Goal: Information Seeking & Learning: Learn about a topic

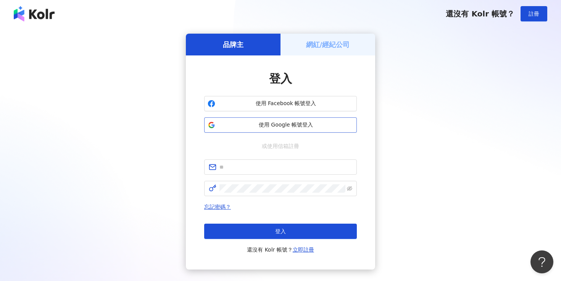
click at [288, 126] on span "使用 Google 帳號登入" at bounding box center [285, 125] width 135 height 8
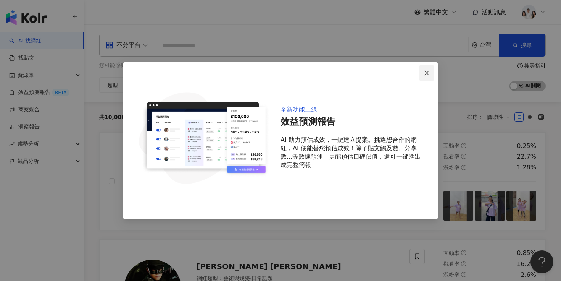
click at [427, 72] on icon "close" at bounding box center [427, 73] width 6 height 6
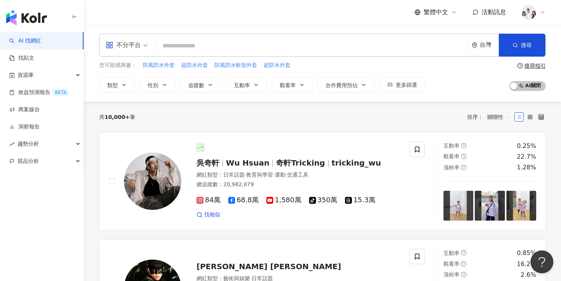
click at [333, 41] on input "search" at bounding box center [312, 46] width 307 height 15
paste input "**********"
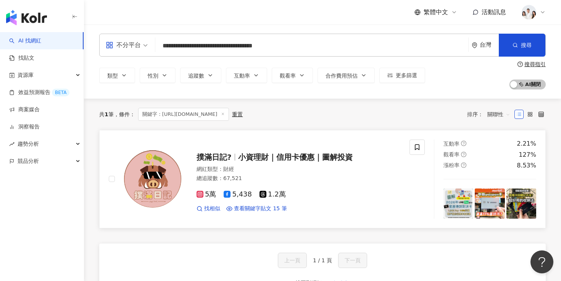
type input "**********"
click at [226, 157] on span "撲滿日記?" at bounding box center [214, 156] width 35 height 9
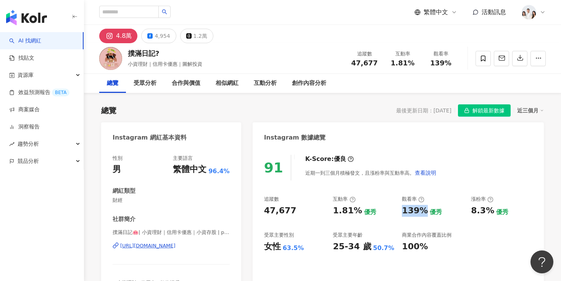
drag, startPoint x: 400, startPoint y: 211, endPoint x: 421, endPoint y: 211, distance: 20.6
click at [421, 211] on div "追蹤數 47,677 互動率 1.81% 優秀 觀看率 139% 優秀 漲粉率 8.3% 優秀 受眾主要性別 女性 63.5% 受眾主要年齡 25-34 歲 …" at bounding box center [398, 224] width 269 height 57
copy div "139%"
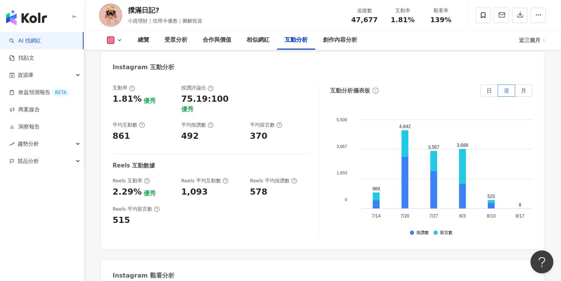
scroll to position [1531, 0]
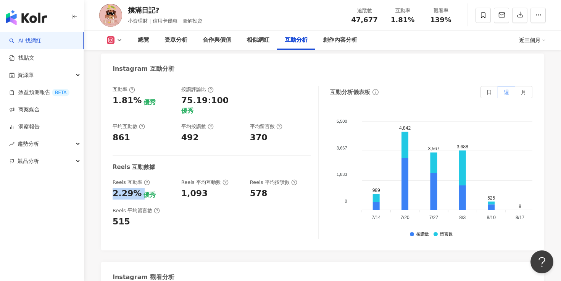
drag, startPoint x: 112, startPoint y: 168, endPoint x: 138, endPoint y: 168, distance: 25.2
click at [138, 168] on div "互動率 1.81% 優秀 按讚評論比 75.19:100 優秀 平均互動數 861 平均按讚數 492 平均留言數 370 Reels 互動數據 Reels …" at bounding box center [322, 164] width 443 height 172
copy div "2.29%"
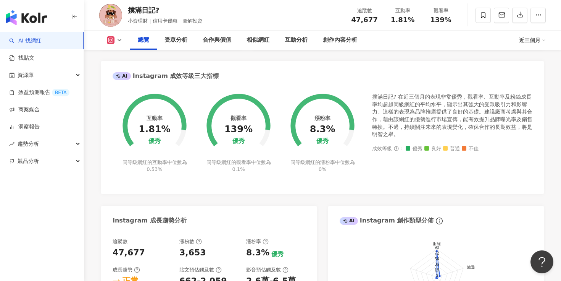
scroll to position [362, 0]
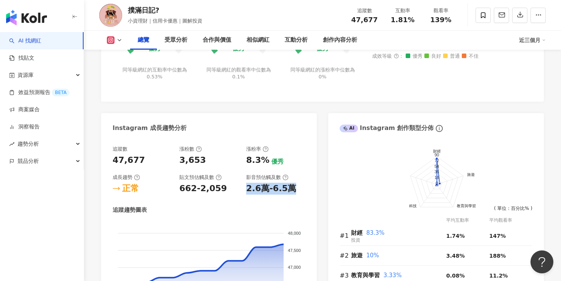
drag, startPoint x: 245, startPoint y: 190, endPoint x: 287, endPoint y: 191, distance: 42.0
click at [287, 191] on div "追蹤數 47,677 漲粉數 3,653 漲粉率 8.3% 優秀 成長趨勢 正常 貼文預估觸及數 662-2,059 影音預估觸及數 2.6萬-6.5萬" at bounding box center [209, 170] width 193 height 49
copy div "2.6萬-6.5萬"
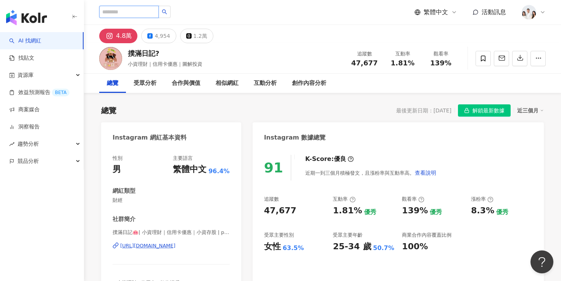
click at [134, 15] on input "search" at bounding box center [129, 12] width 60 height 12
paste input "**********"
type input "**********"
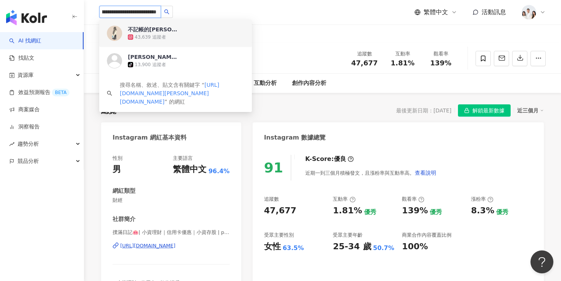
click at [155, 30] on div "不記帳的安妮現金法" at bounding box center [153, 30] width 50 height 8
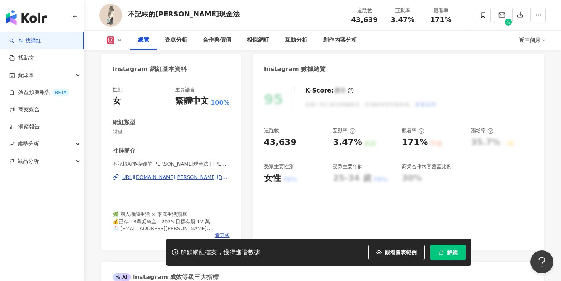
scroll to position [39, 0]
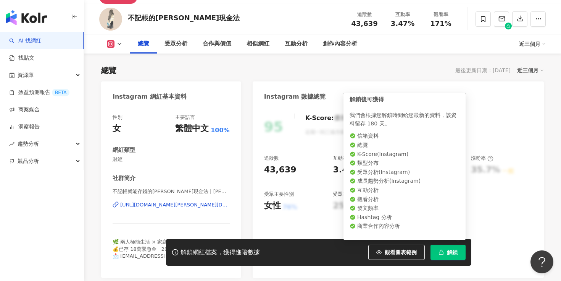
click at [438, 254] on button "解鎖" at bounding box center [448, 251] width 35 height 15
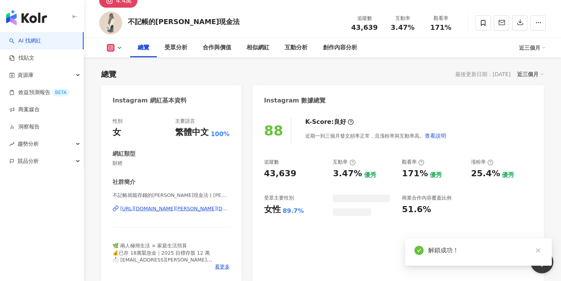
scroll to position [28, 0]
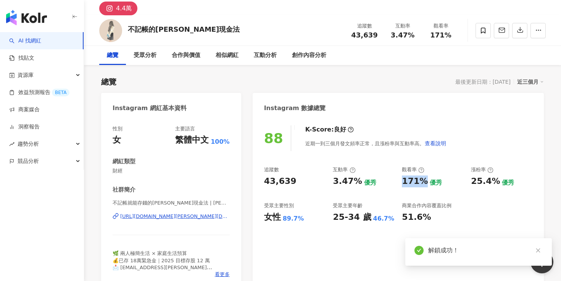
drag, startPoint x: 401, startPoint y: 183, endPoint x: 421, endPoint y: 183, distance: 19.5
click at [421, 183] on div "追蹤數 43,639 互動率 3.47% 優秀 觀看率 171% 優秀 漲粉率 25.4% 優秀 受眾主要性別 女性 89.7% 受眾主要年齡 25-34 歲…" at bounding box center [398, 194] width 269 height 57
copy div "171%"
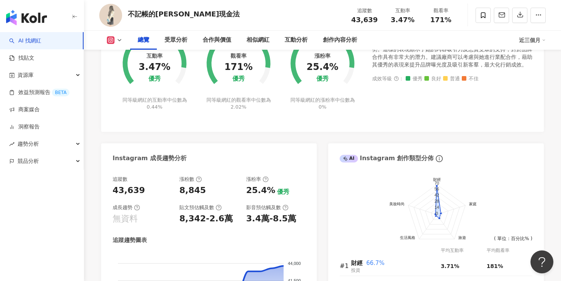
scroll to position [332, 0]
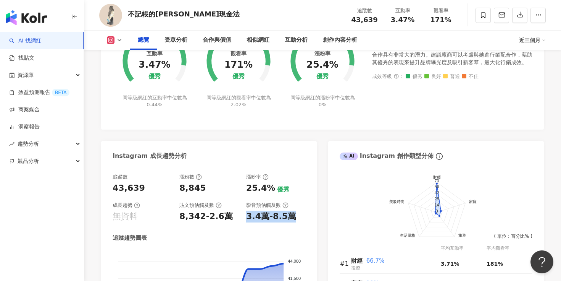
drag, startPoint x: 248, startPoint y: 216, endPoint x: 289, endPoint y: 215, distance: 40.9
click at [289, 215] on div "3.4萬-8.5萬" at bounding box center [271, 216] width 50 height 12
copy div "3.4萬-8.5萬"
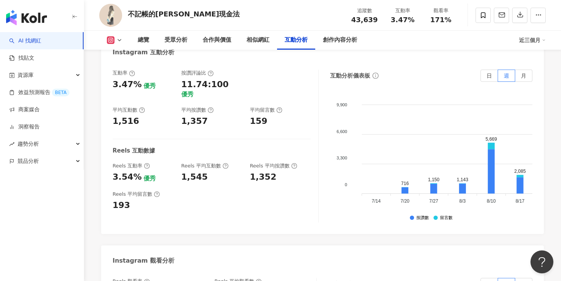
scroll to position [1549, 0]
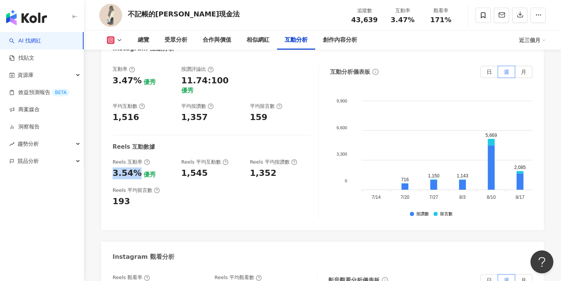
drag, startPoint x: 109, startPoint y: 165, endPoint x: 137, endPoint y: 167, distance: 27.9
click at [137, 167] on div "互動率 3.47% 優秀 按讚評論比 11.74:100 優秀 平均互動數 1,516 平均按讚數 1,357 平均留言數 159 Reels 互動數據 Re…" at bounding box center [322, 144] width 443 height 172
copy div "3.54%"
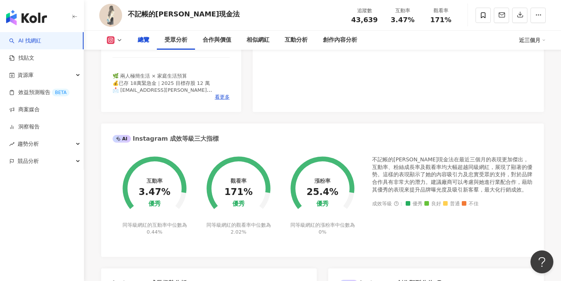
scroll to position [0, 0]
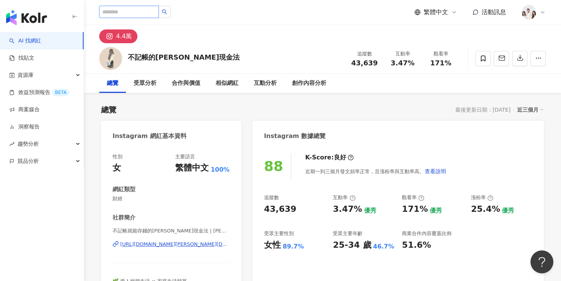
click at [136, 13] on input "search" at bounding box center [129, 12] width 60 height 12
paste input "**********"
type input "**********"
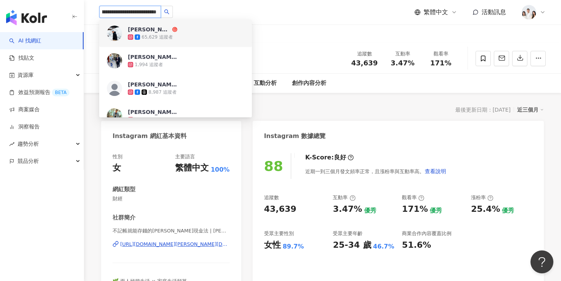
click at [171, 33] on div "65,629 追蹤者" at bounding box center [186, 37] width 116 height 8
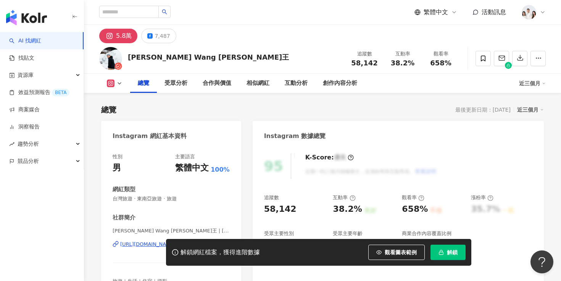
click at [454, 252] on span "解鎖" at bounding box center [452, 252] width 11 height 6
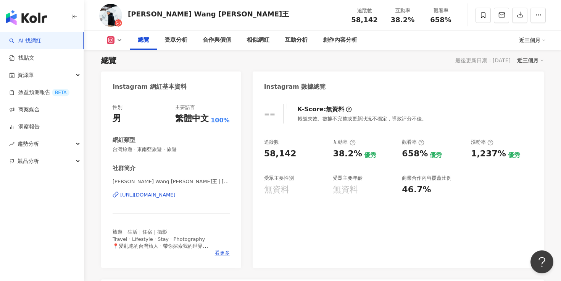
scroll to position [61, 0]
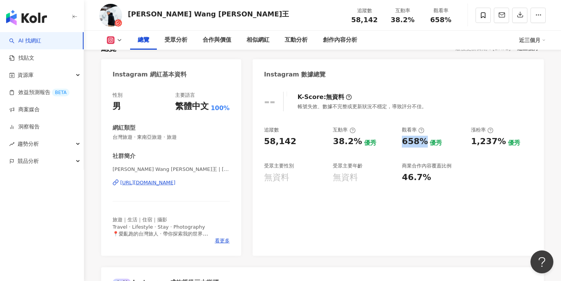
drag, startPoint x: 403, startPoint y: 144, endPoint x: 422, endPoint y: 144, distance: 19.1
click at [423, 144] on div "658%" at bounding box center [415, 142] width 26 height 12
copy div "658%"
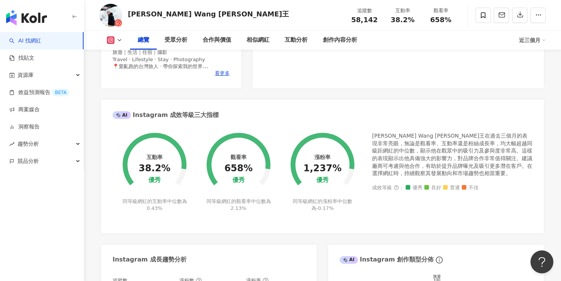
scroll to position [409, 0]
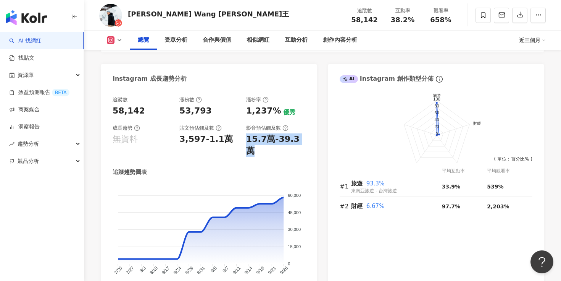
drag, startPoint x: 247, startPoint y: 138, endPoint x: 298, endPoint y: 140, distance: 50.9
click at [298, 140] on div "15.7萬-39.3萬" at bounding box center [275, 145] width 59 height 24
copy div "15.7萬-39.3萬"
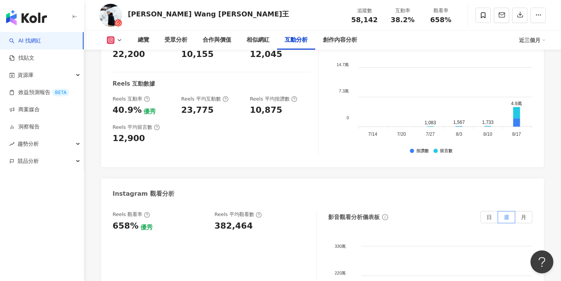
scroll to position [1486, 0]
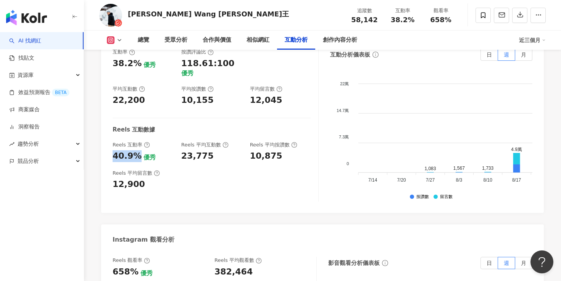
drag, startPoint x: 114, startPoint y: 135, endPoint x: 136, endPoint y: 136, distance: 22.5
click at [136, 150] on div "40.9%" at bounding box center [127, 156] width 29 height 12
copy div "40.9%"
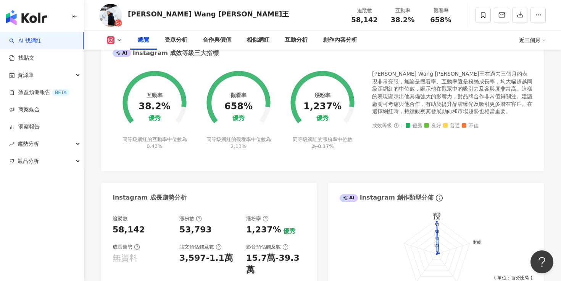
scroll to position [0, 0]
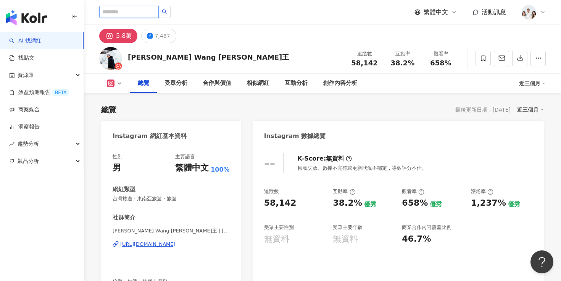
click at [144, 9] on input "search" at bounding box center [129, 12] width 60 height 12
paste input "**********"
type input "**********"
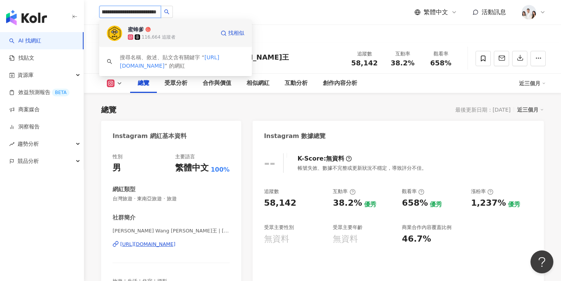
click at [188, 31] on div "蜜蜂爹 116,664 追蹤者" at bounding box center [171, 33] width 87 height 15
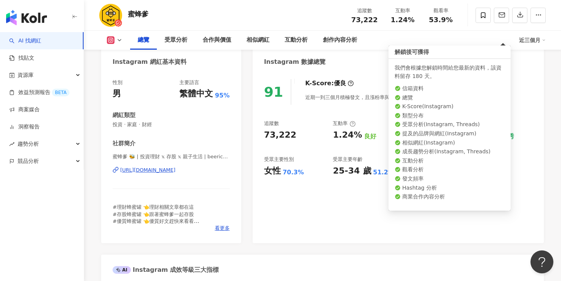
scroll to position [87, 0]
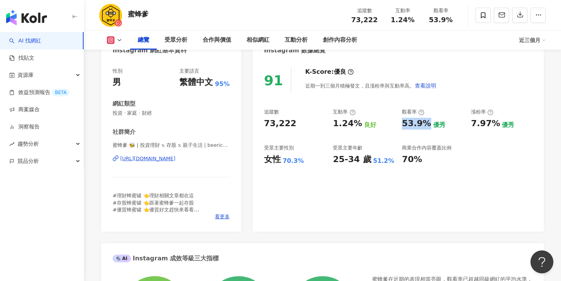
drag, startPoint x: 403, startPoint y: 123, endPoint x: 424, endPoint y: 123, distance: 21.4
click at [424, 123] on div "53.9%" at bounding box center [416, 124] width 29 height 12
copy div "53.9%"
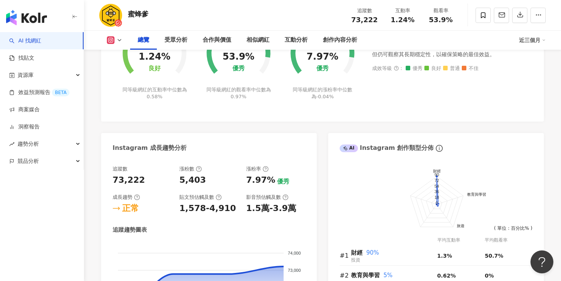
scroll to position [355, 0]
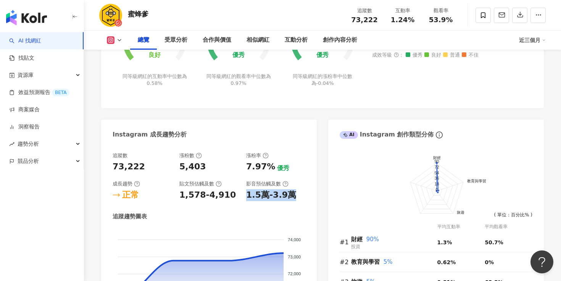
drag, startPoint x: 246, startPoint y: 194, endPoint x: 292, endPoint y: 194, distance: 45.5
click at [292, 194] on div "1.5萬-3.9萬" at bounding box center [275, 195] width 59 height 12
copy div "1.5萬-3.9萬"
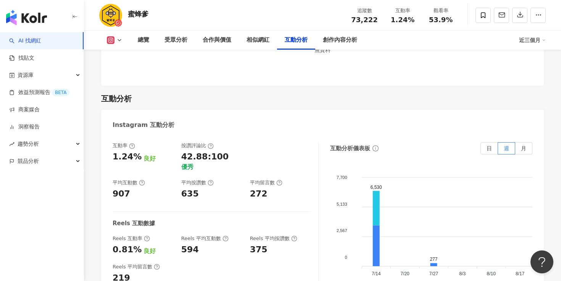
scroll to position [1617, 0]
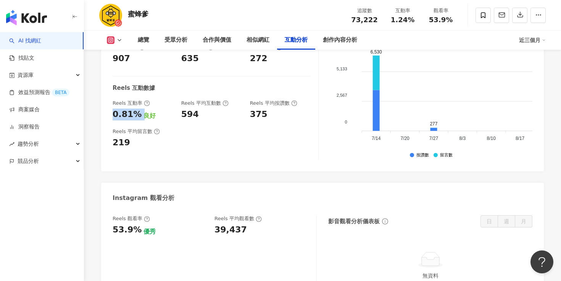
drag, startPoint x: 113, startPoint y: 90, endPoint x: 138, endPoint y: 90, distance: 24.8
click at [138, 108] on div "0.81% 良好" at bounding box center [143, 114] width 61 height 12
copy div "0.81%"
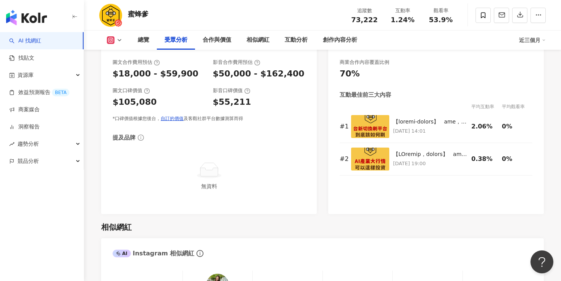
scroll to position [0, 0]
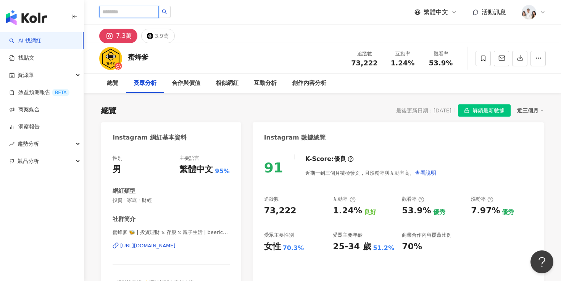
click at [144, 12] on input "search" at bounding box center [129, 12] width 60 height 12
paste input "**********"
type input "**********"
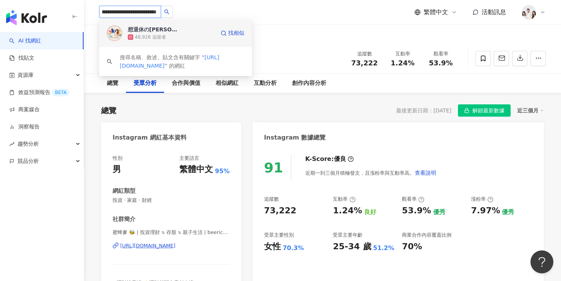
click at [193, 31] on div "想退休の[PERSON_NAME] /理財 / 夫妻 / 經營 48,928 追蹤者" at bounding box center [171, 33] width 87 height 15
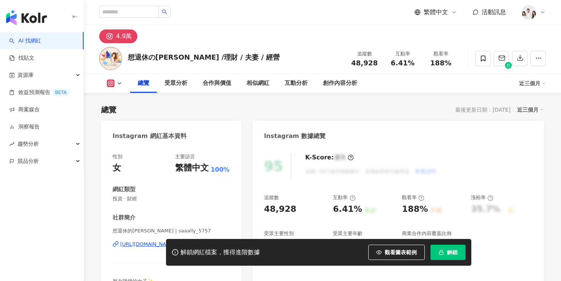
click at [437, 249] on button "解鎖" at bounding box center [448, 251] width 35 height 15
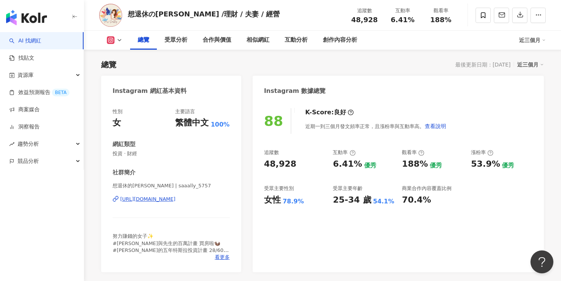
scroll to position [55, 0]
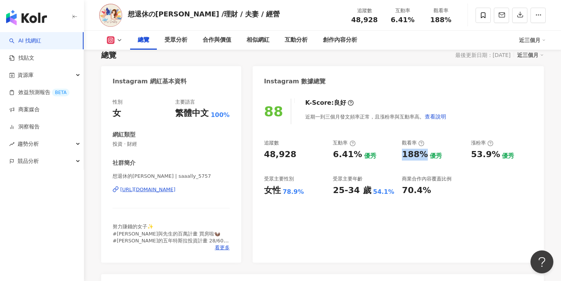
drag, startPoint x: 400, startPoint y: 157, endPoint x: 420, endPoint y: 157, distance: 20.6
click at [420, 157] on div "追蹤數 48,928 互動率 6.41% 優秀 觀看率 188% 優秀 漲粉率 53.9% 優秀 受眾主要性別 女性 78.9% 受眾主要年齡 25-34 歲…" at bounding box center [398, 167] width 269 height 57
copy div "188"
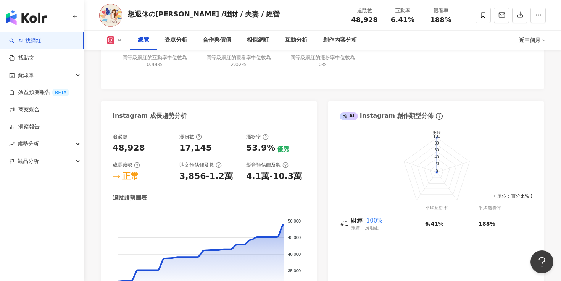
scroll to position [327, 0]
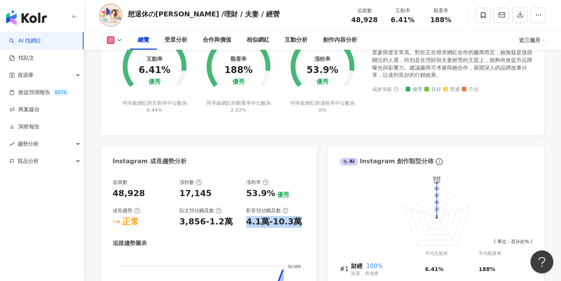
drag, startPoint x: 246, startPoint y: 222, endPoint x: 292, endPoint y: 221, distance: 45.9
click at [293, 221] on div "4.1萬-10.3萬" at bounding box center [274, 222] width 56 height 12
copy div "4.1萬-10.3萬"
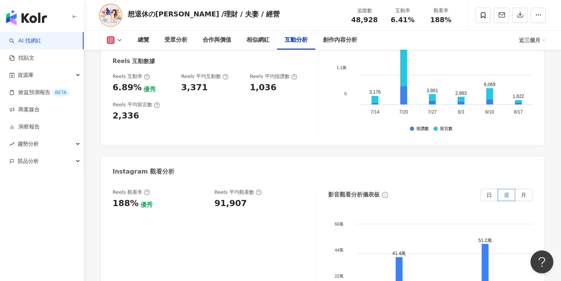
scroll to position [1514, 0]
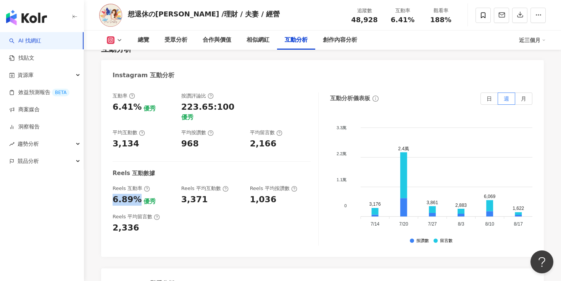
drag, startPoint x: 113, startPoint y: 184, endPoint x: 136, endPoint y: 184, distance: 23.3
click at [136, 194] on div "6.89%" at bounding box center [127, 200] width 29 height 12
copy div "6.89%"
